Goal: Navigation & Orientation: Find specific page/section

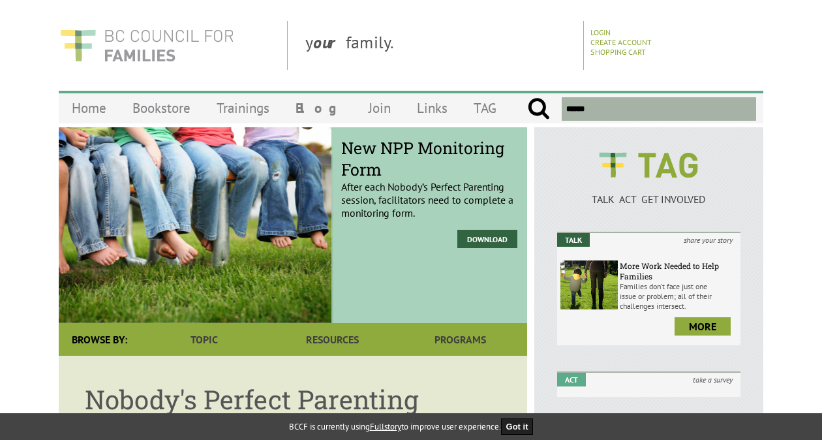
click at [148, 43] on img at bounding box center [147, 45] width 176 height 49
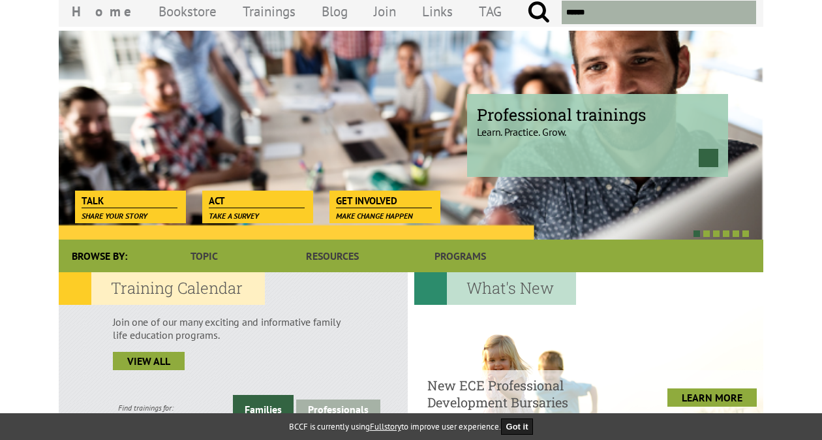
scroll to position [124, 0]
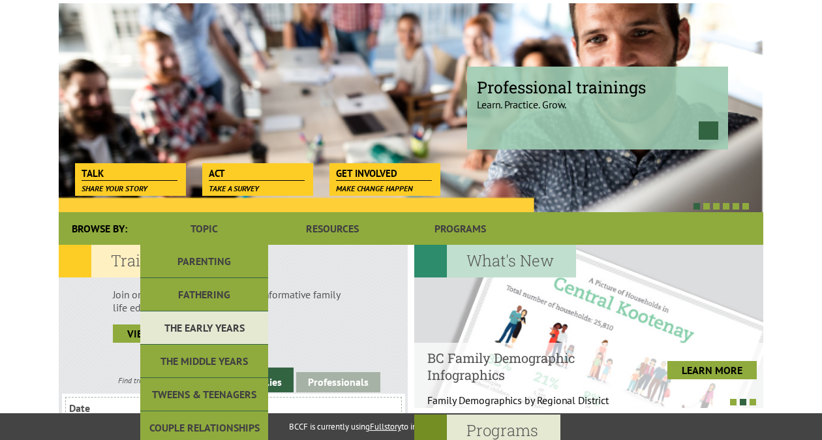
click at [205, 324] on link "The Early Years" at bounding box center [204, 327] width 128 height 33
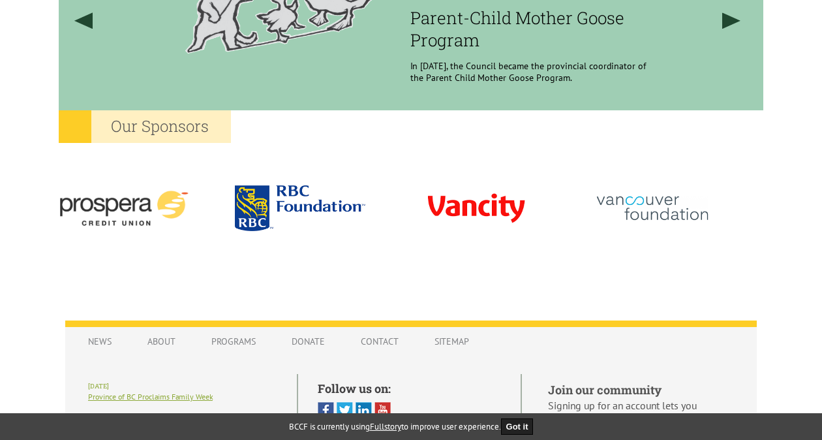
scroll to position [1168, 0]
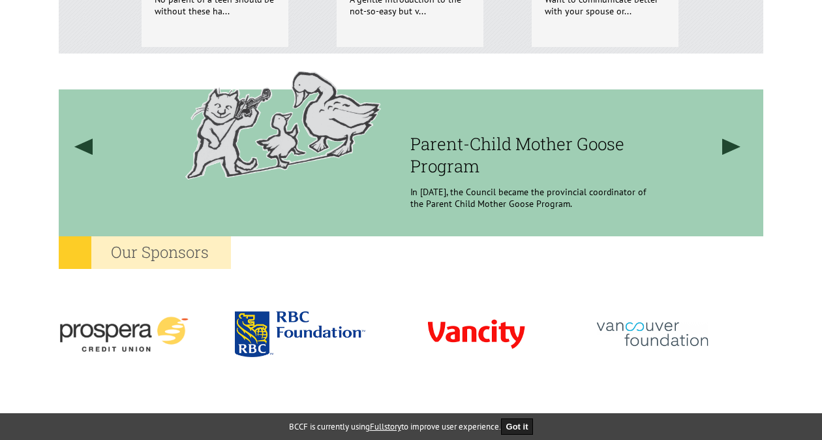
scroll to position [1011, 0]
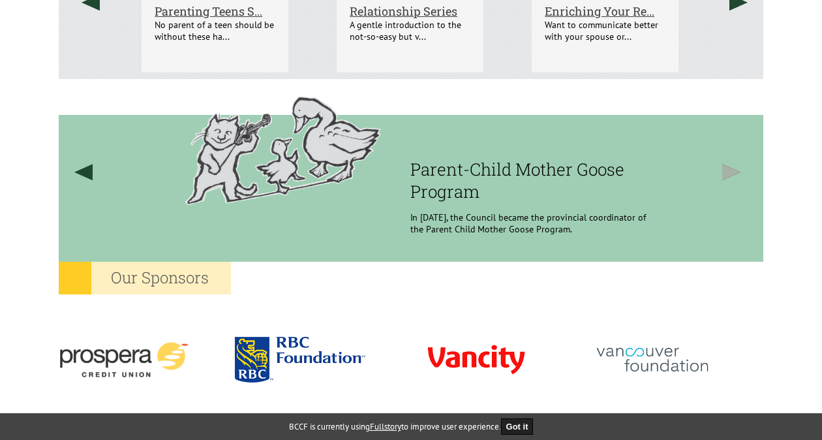
click at [719, 165] on link at bounding box center [732, 172] width 50 height 186
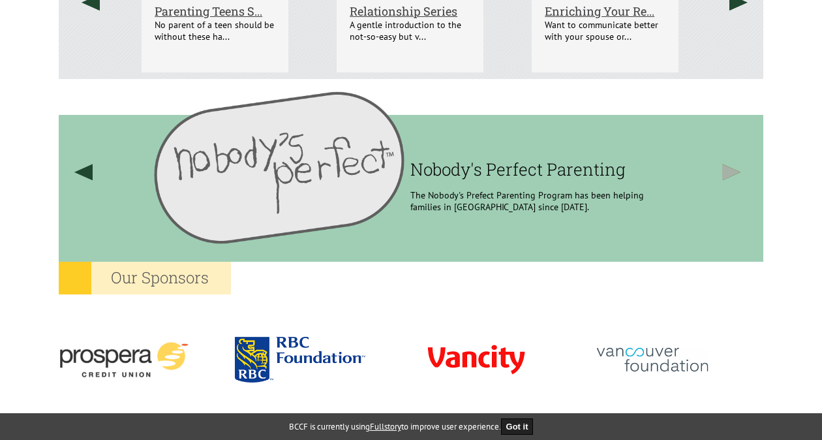
click at [734, 170] on link at bounding box center [732, 172] width 50 height 186
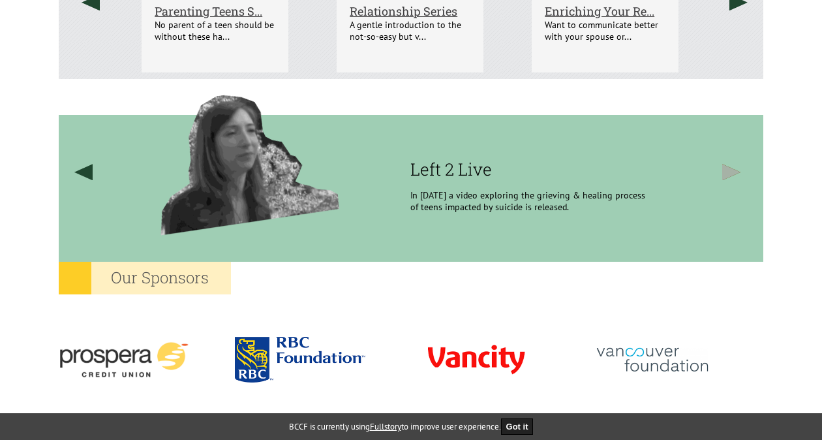
click at [735, 170] on link at bounding box center [732, 172] width 50 height 186
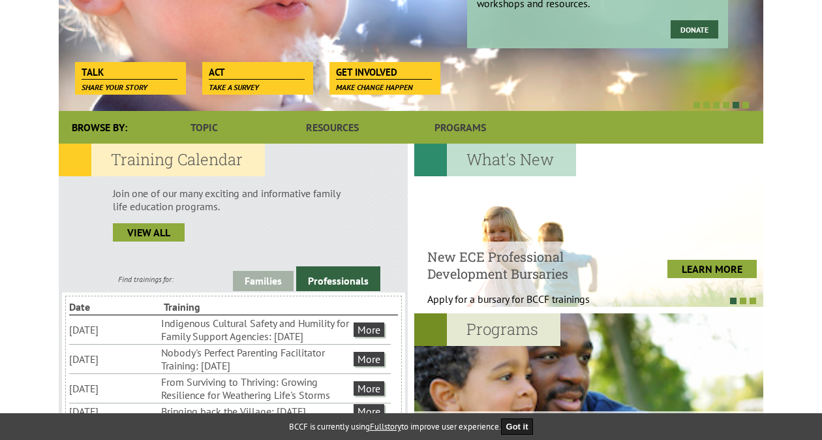
scroll to position [224, 0]
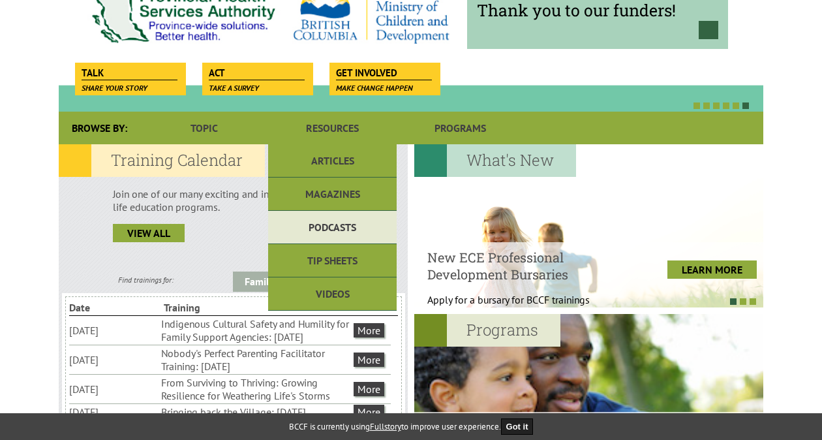
click at [337, 226] on link "Podcasts" at bounding box center [332, 227] width 128 height 33
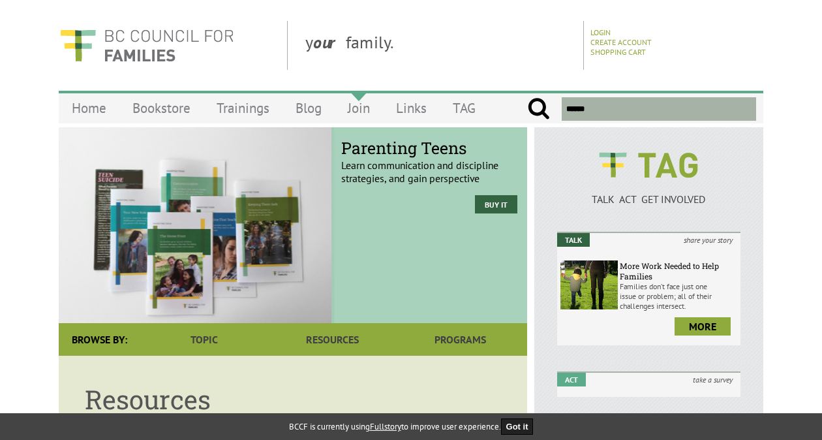
click at [361, 108] on link "Join" at bounding box center [359, 108] width 48 height 31
